Goal: Check status

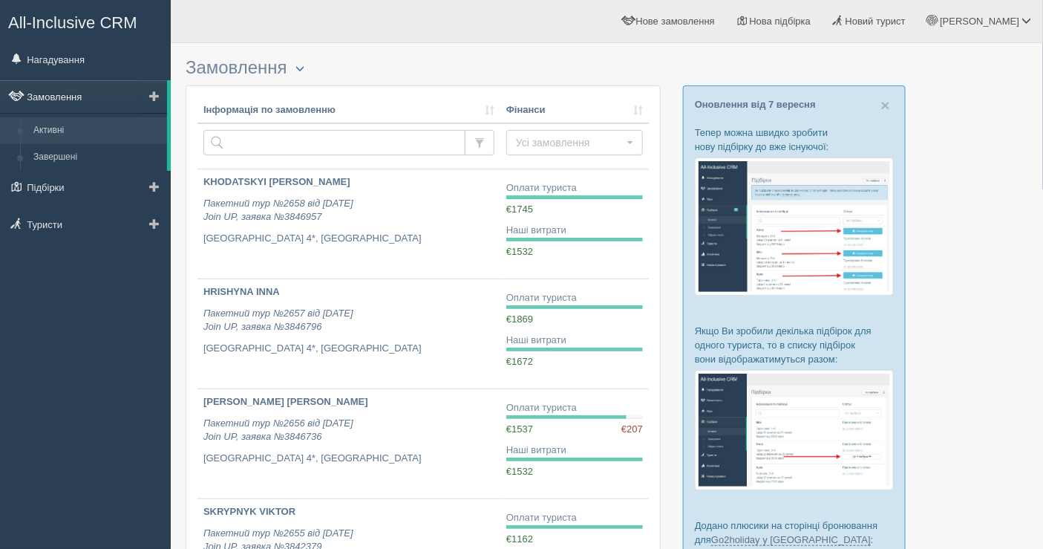
click at [79, 99] on link "Замовлення" at bounding box center [83, 96] width 167 height 33
click at [59, 50] on link "Нагадування" at bounding box center [85, 59] width 171 height 33
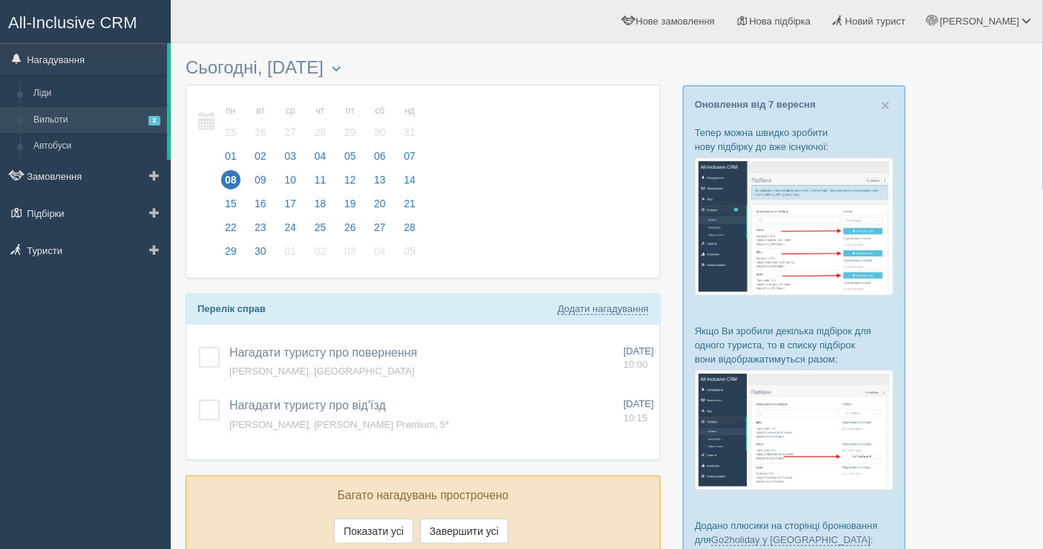
click at [120, 114] on link "Вильоти 2" at bounding box center [97, 120] width 140 height 27
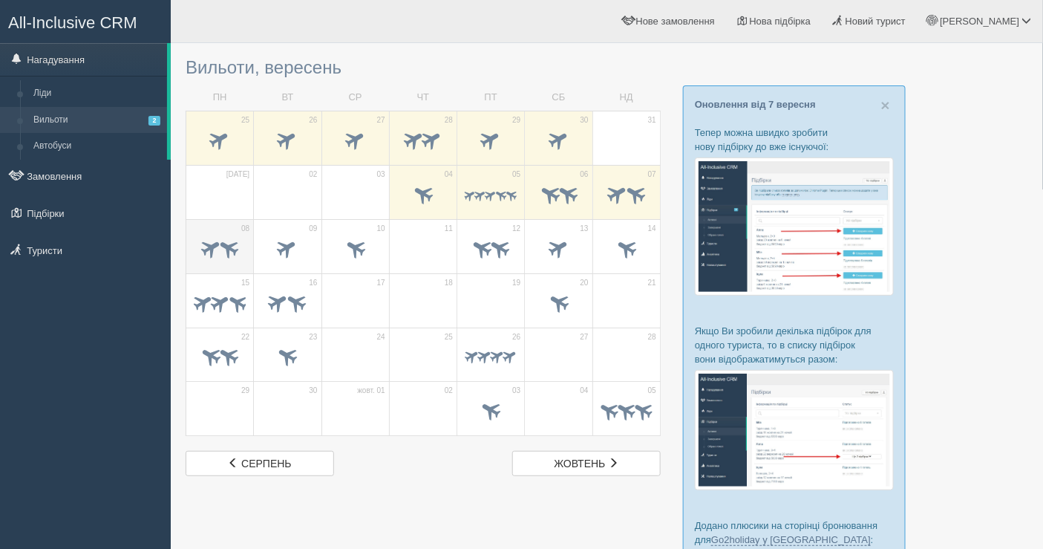
click at [210, 232] on td "08" at bounding box center [220, 246] width 68 height 54
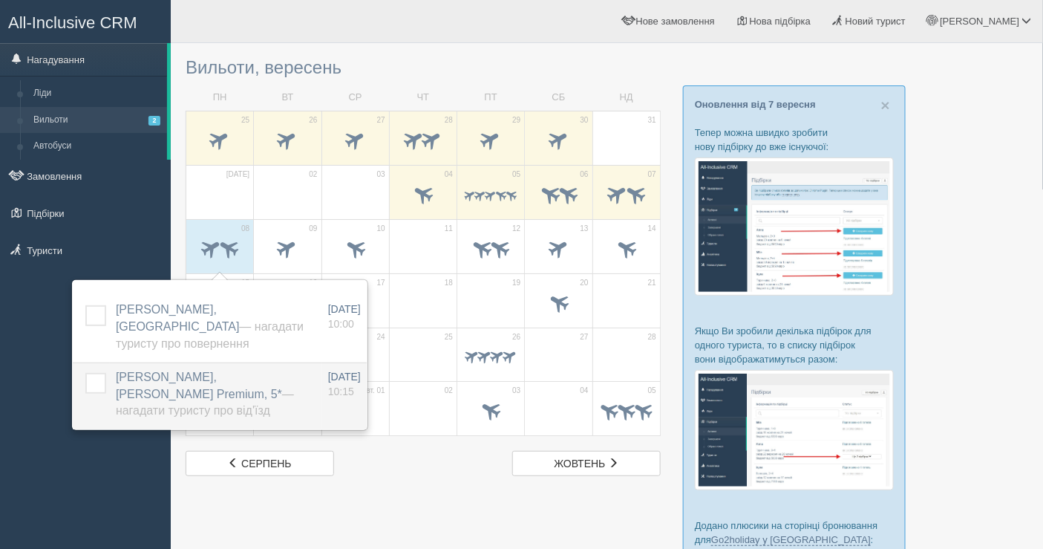
click at [204, 392] on span "KOPYTKO YEVHEN, Leodikya Kirman Premium, 5* — Нагадати туристу про від'їзд" at bounding box center [205, 393] width 178 height 47
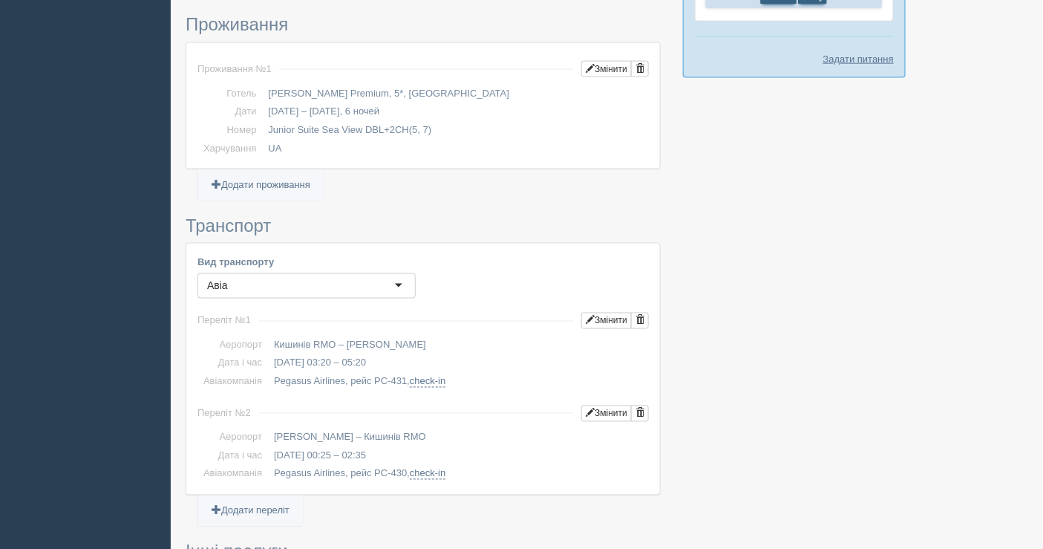
scroll to position [494, 0]
